Goal: Navigation & Orientation: Go to known website

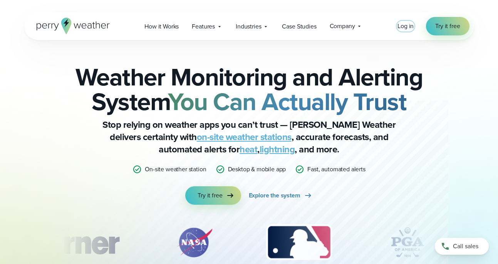
click at [407, 27] on span "Log in" at bounding box center [406, 26] width 16 height 9
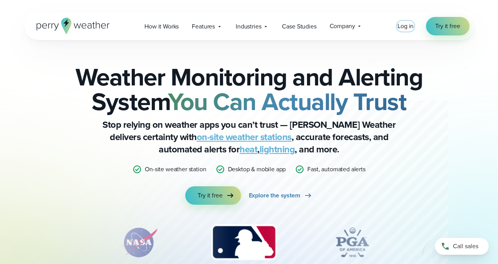
click at [407, 27] on span "Log in" at bounding box center [406, 26] width 16 height 9
